Goal: Information Seeking & Learning: Learn about a topic

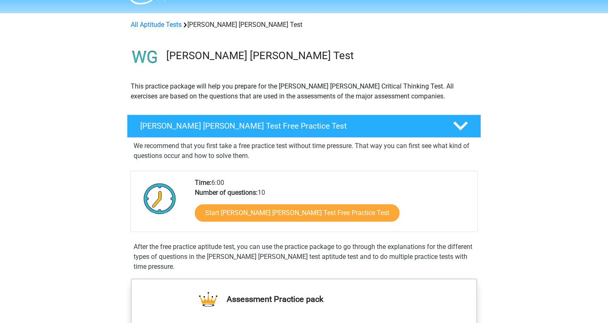
scroll to position [24, 0]
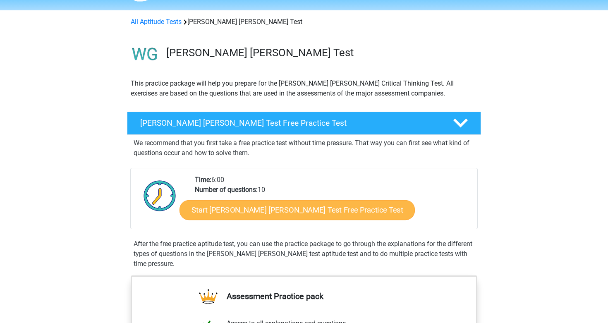
click at [335, 214] on link "Start [PERSON_NAME] [PERSON_NAME] Test Free Practice Test" at bounding box center [298, 210] width 236 height 20
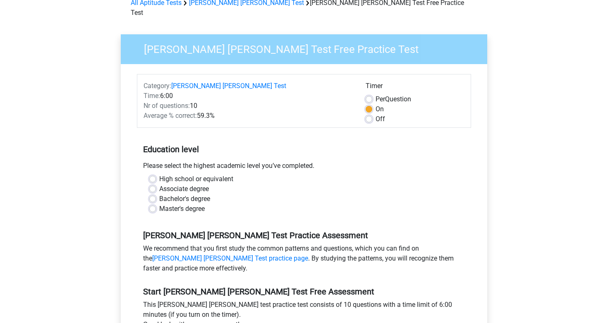
scroll to position [44, 0]
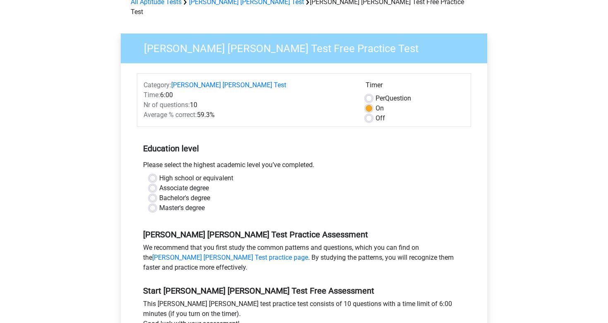
click at [192, 203] on label "Master's degree" at bounding box center [182, 208] width 46 height 10
click at [156, 203] on input "Master's degree" at bounding box center [152, 207] width 7 height 8
radio input "true"
click at [266, 220] on div "Watson Glaser Test Practice Assessment We recommend that you first study the co…" at bounding box center [304, 248] width 334 height 56
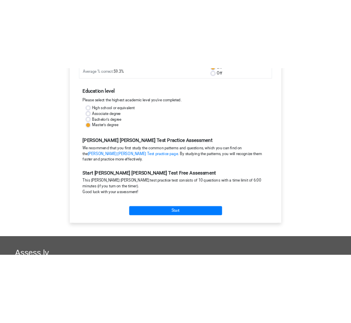
scroll to position [158, 0]
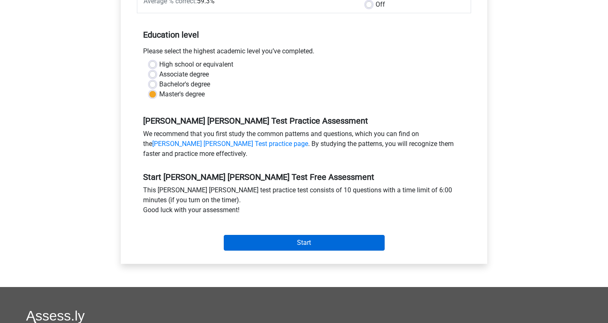
click at [274, 235] on input "Start" at bounding box center [304, 243] width 161 height 16
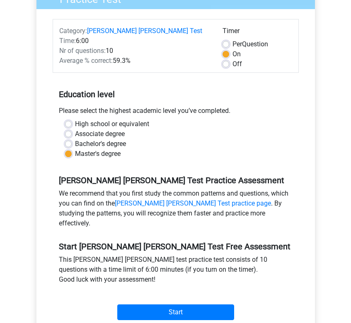
scroll to position [203, 0]
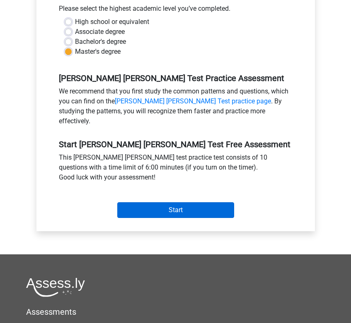
click at [187, 202] on input "Start" at bounding box center [175, 210] width 117 height 16
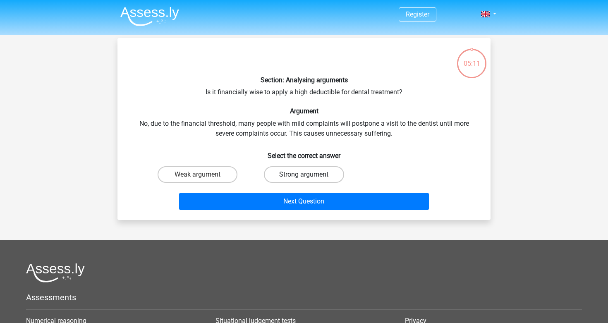
click at [279, 170] on label "Strong argument" at bounding box center [304, 174] width 80 height 17
click at [304, 175] on input "Strong argument" at bounding box center [306, 177] width 5 height 5
radio input "true"
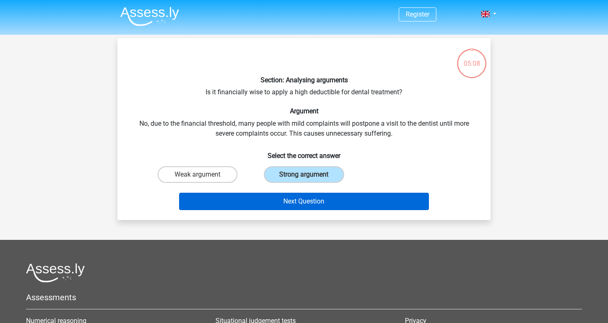
click at [291, 198] on button "Next Question" at bounding box center [304, 201] width 250 height 17
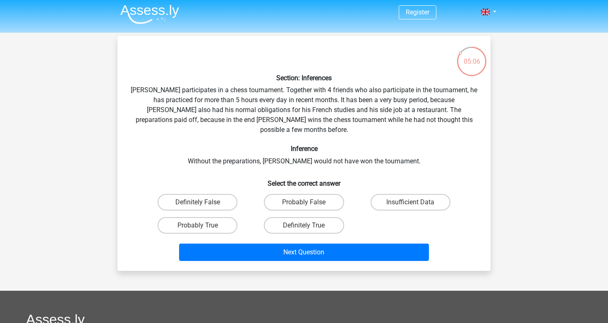
scroll to position [0, 0]
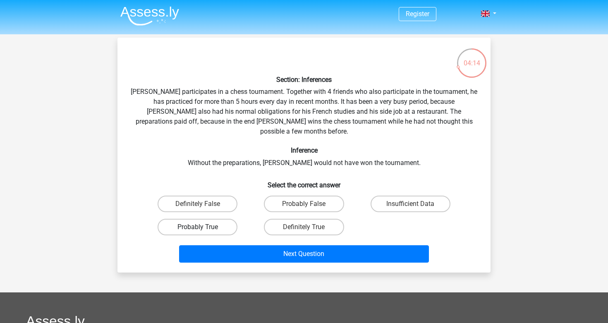
click at [206, 220] on label "Probably True" at bounding box center [198, 227] width 80 height 17
click at [203, 227] on input "Probably True" at bounding box center [200, 229] width 5 height 5
radio input "true"
click at [386, 196] on label "Insufficient Data" at bounding box center [411, 204] width 80 height 17
click at [411, 204] on input "Insufficient Data" at bounding box center [413, 206] width 5 height 5
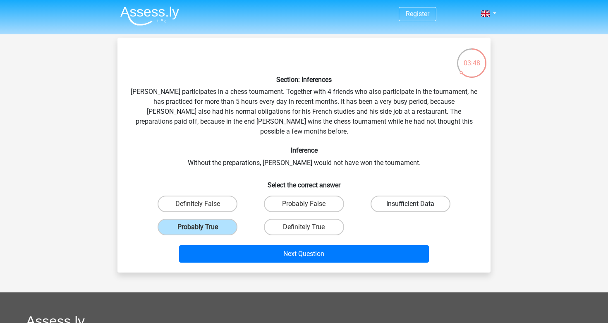
radio input "true"
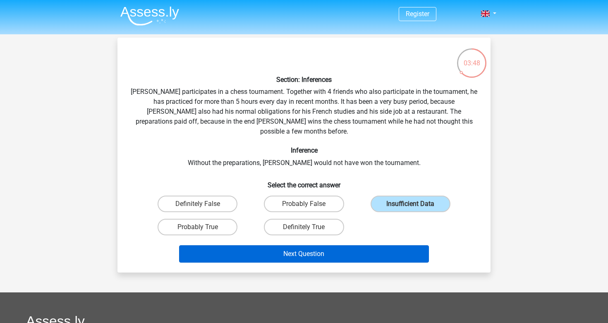
click at [371, 245] on button "Next Question" at bounding box center [304, 253] width 250 height 17
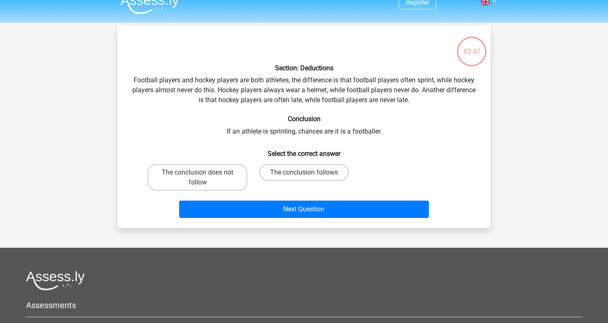
scroll to position [7, 0]
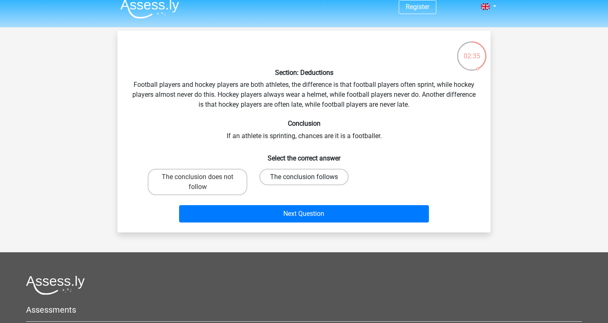
click at [296, 175] on label "The conclusion follows" at bounding box center [304, 177] width 89 height 17
click at [304, 177] on input "The conclusion follows" at bounding box center [306, 179] width 5 height 5
radio input "true"
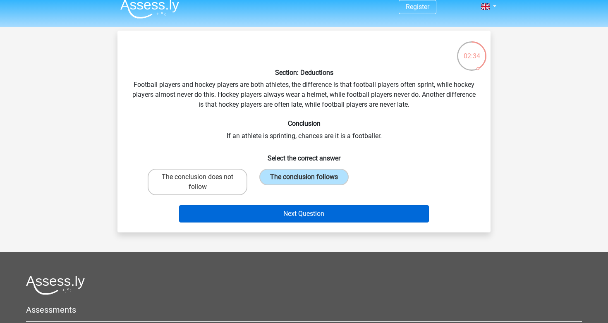
click at [317, 211] on button "Next Question" at bounding box center [304, 213] width 250 height 17
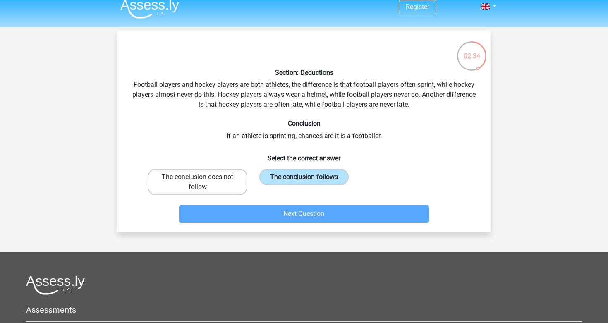
scroll to position [38, 0]
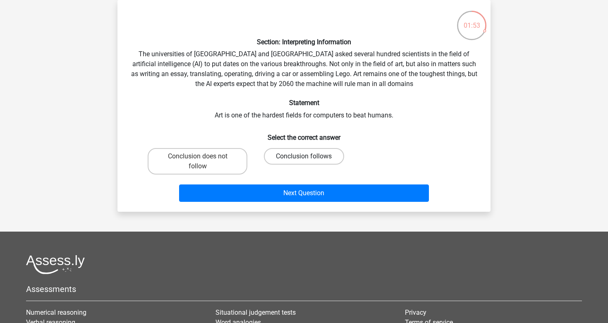
click at [322, 162] on label "Conclusion follows" at bounding box center [304, 156] width 80 height 17
click at [310, 162] on input "Conclusion follows" at bounding box center [306, 158] width 5 height 5
radio input "true"
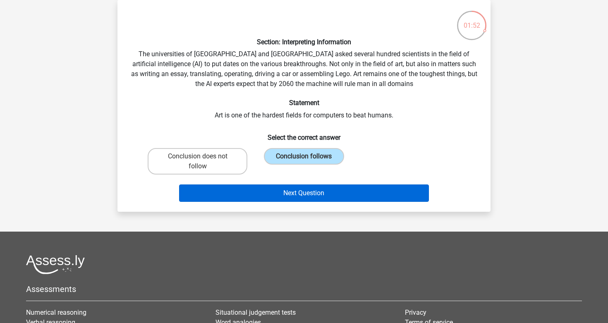
click at [329, 194] on button "Next Question" at bounding box center [304, 193] width 250 height 17
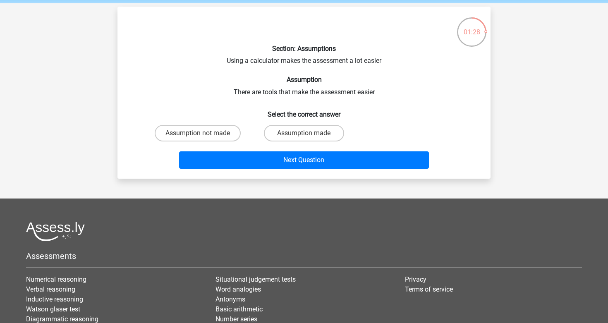
scroll to position [22, 0]
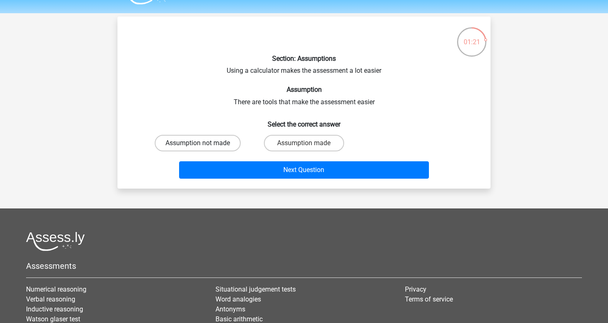
click at [233, 145] on label "Assumption not made" at bounding box center [198, 143] width 86 height 17
click at [203, 145] on input "Assumption not made" at bounding box center [200, 145] width 5 height 5
radio input "true"
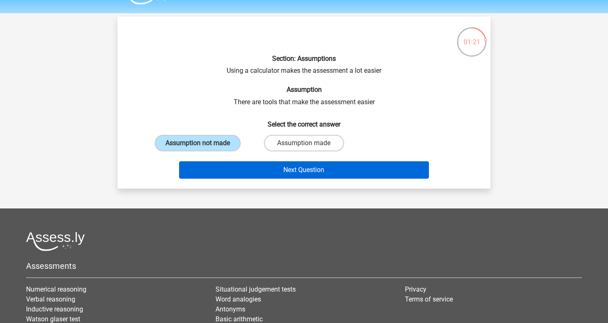
click at [265, 164] on button "Next Question" at bounding box center [304, 169] width 250 height 17
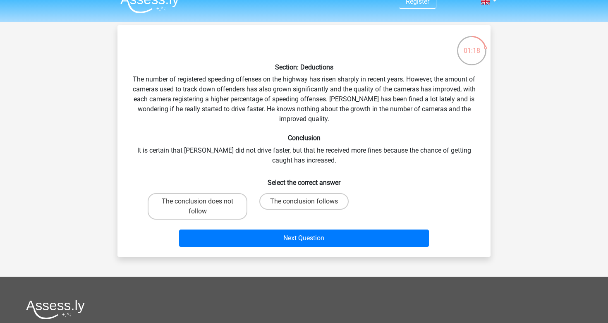
scroll to position [12, 0]
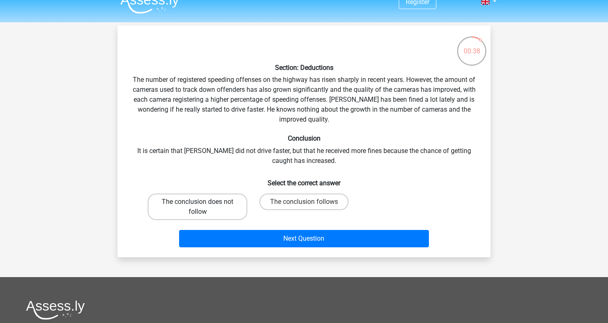
click at [230, 209] on label "The conclusion does not follow" at bounding box center [198, 207] width 100 height 26
click at [203, 207] on input "The conclusion does not follow" at bounding box center [200, 204] width 5 height 5
radio input "true"
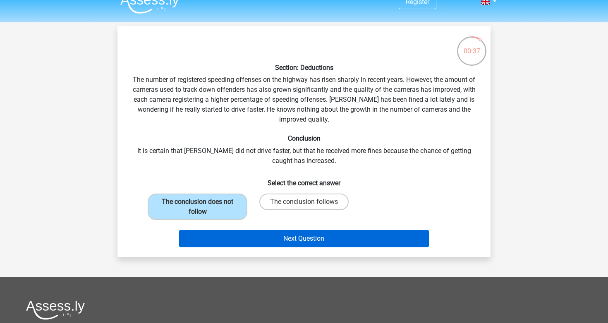
click at [272, 238] on button "Next Question" at bounding box center [304, 238] width 250 height 17
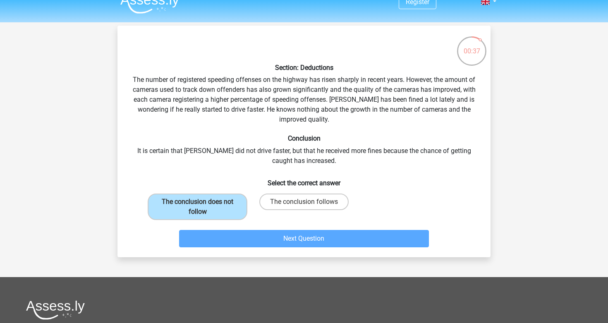
scroll to position [38, 0]
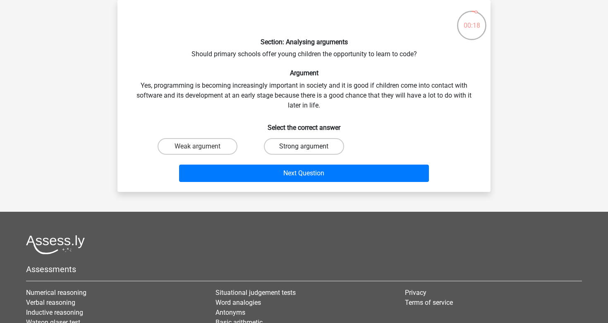
click at [324, 149] on label "Strong argument" at bounding box center [304, 146] width 80 height 17
click at [310, 149] on input "Strong argument" at bounding box center [306, 149] width 5 height 5
radio input "true"
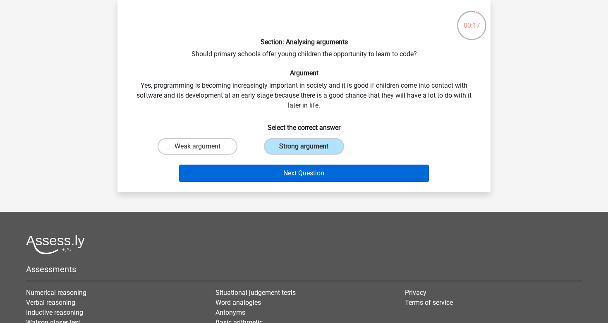
click at [320, 175] on button "Next Question" at bounding box center [304, 173] width 250 height 17
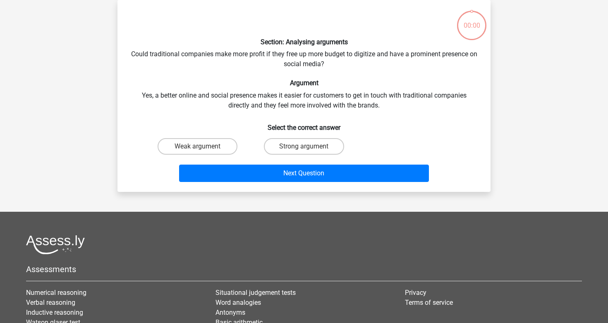
scroll to position [7, 0]
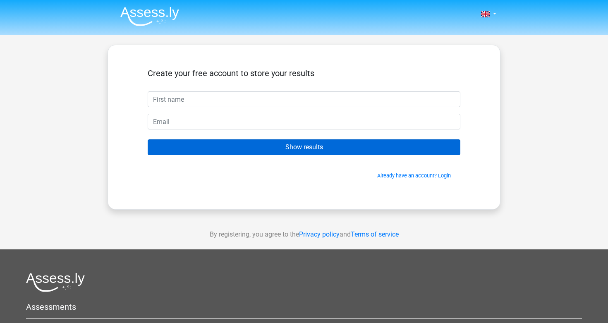
click at [361, 149] on input "Show results" at bounding box center [304, 147] width 313 height 16
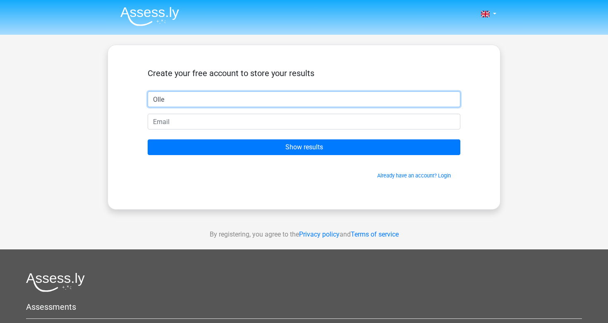
type input "Olle"
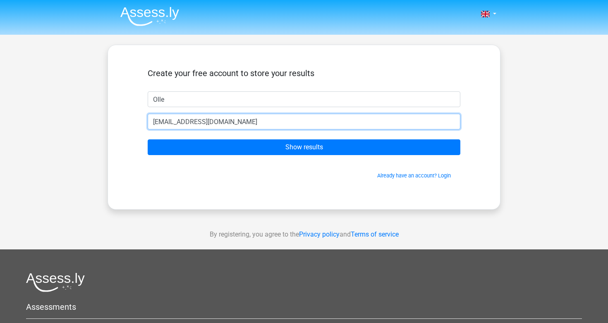
type input "[EMAIL_ADDRESS][DOMAIN_NAME]"
click at [304, 147] on input "Show results" at bounding box center [304, 147] width 313 height 16
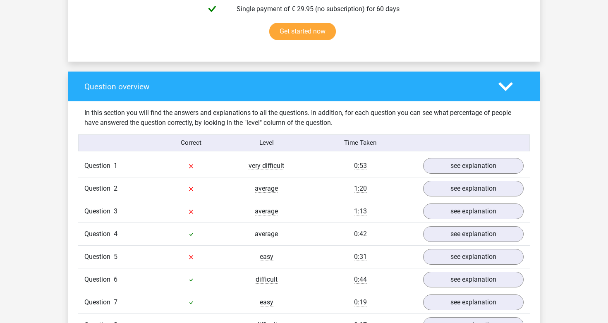
scroll to position [558, 0]
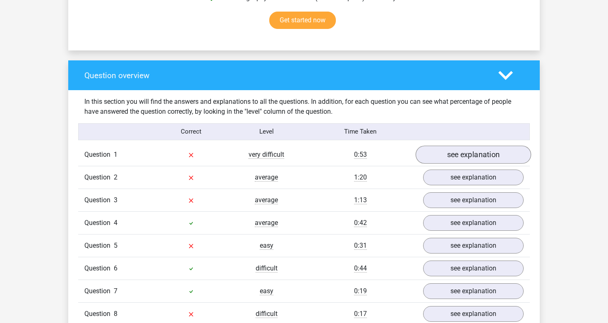
click at [451, 148] on link "see explanation" at bounding box center [473, 155] width 115 height 18
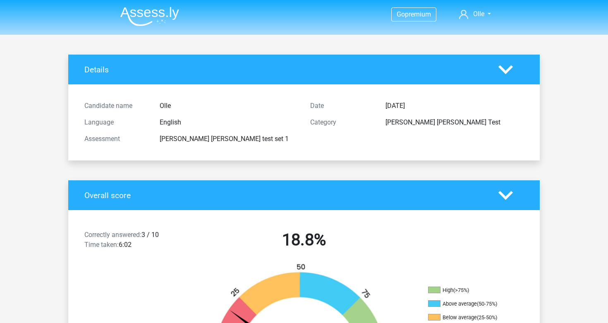
scroll to position [0, 0]
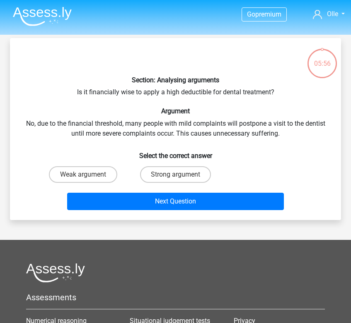
click at [56, 14] on img at bounding box center [42, 16] width 59 height 19
